Goal: Information Seeking & Learning: Learn about a topic

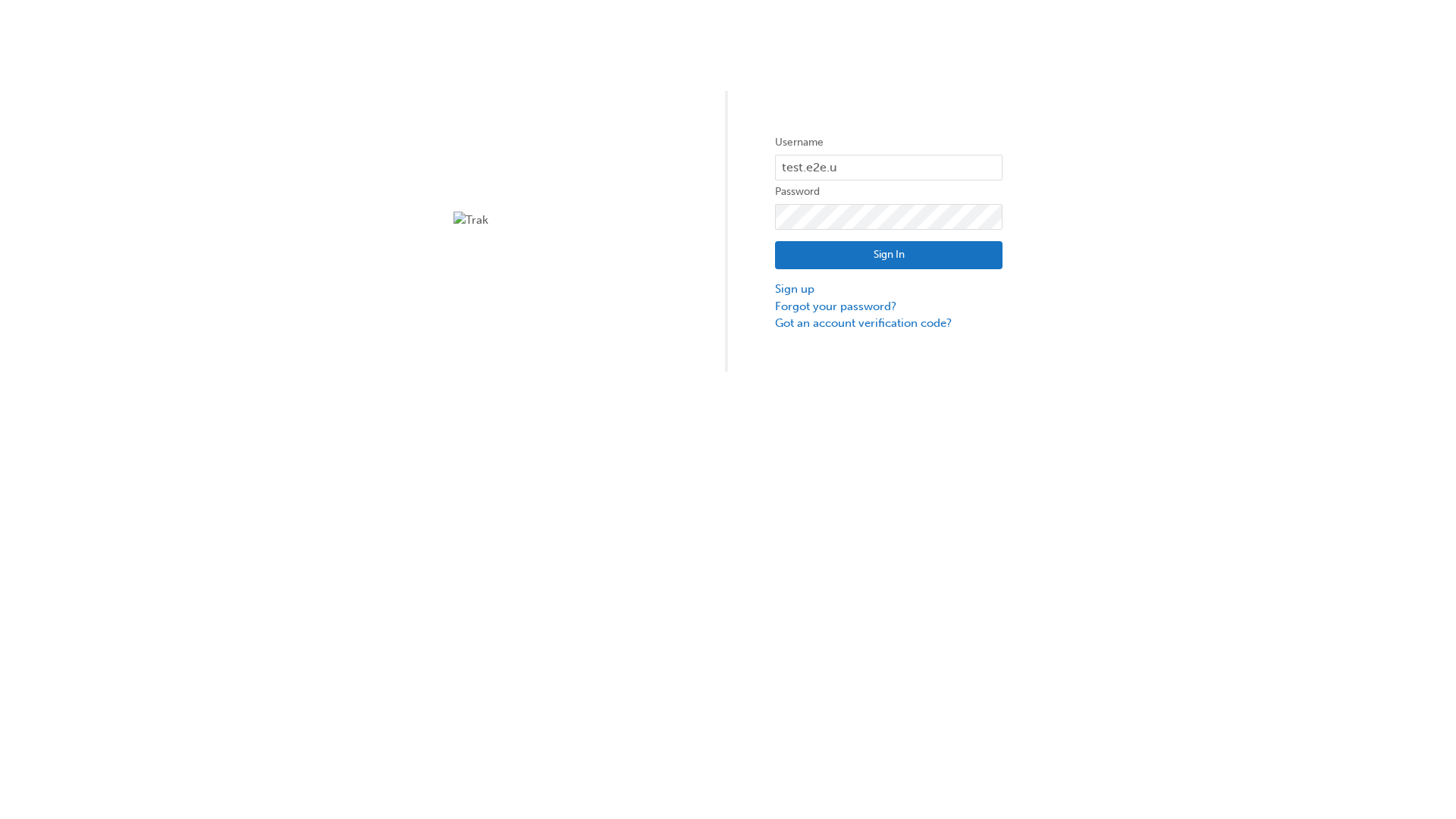
type input "test.e2e.user14"
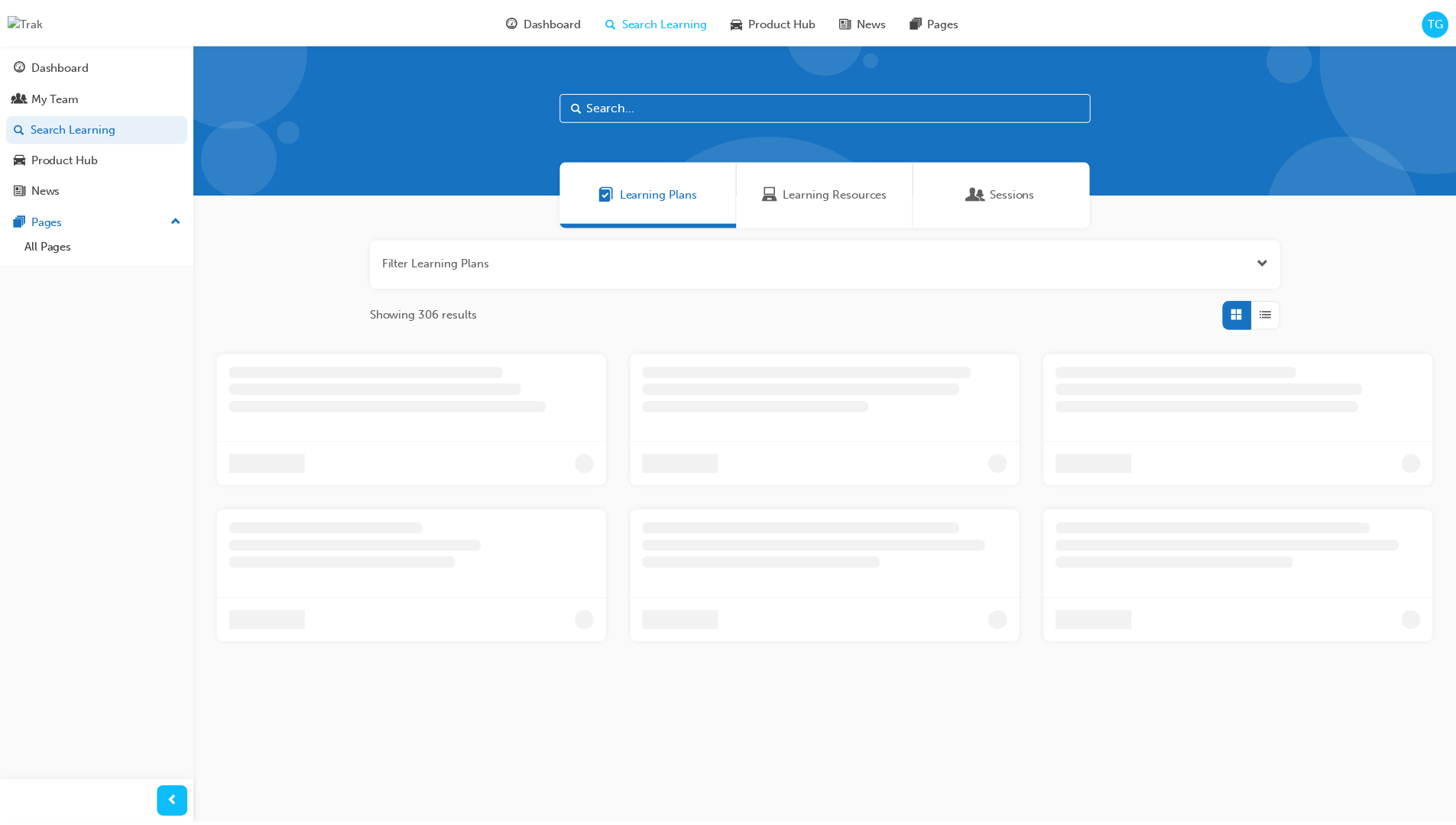
scroll to position [48, 0]
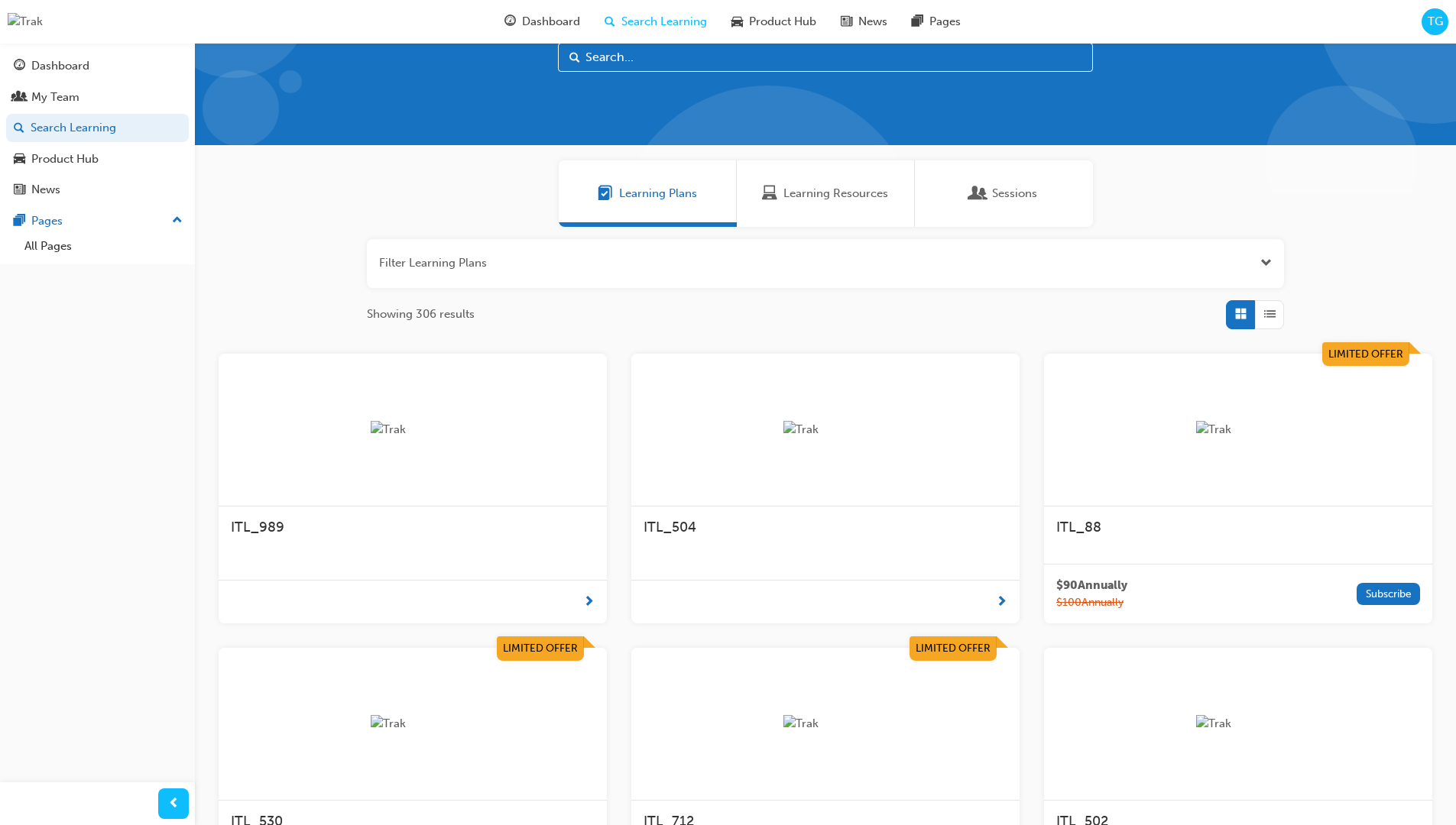
scroll to position [43, 0]
